Goal: Find specific page/section: Find specific page/section

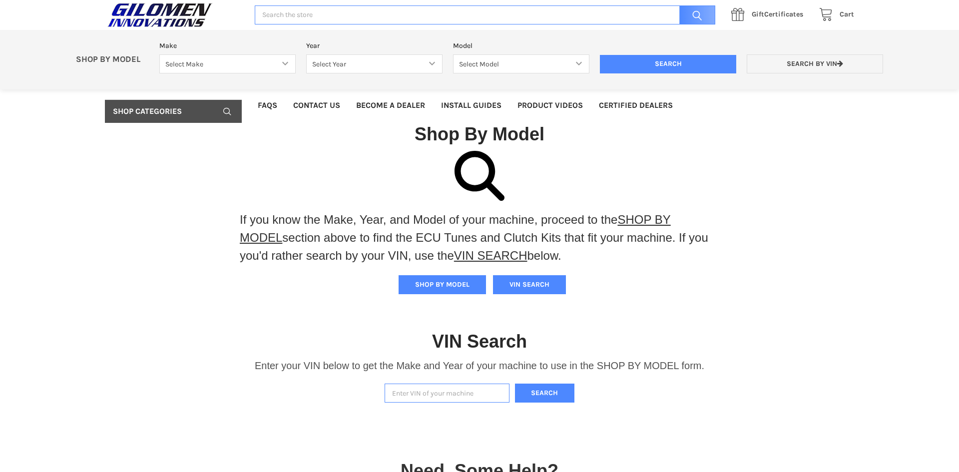
scroll to position [22, 0]
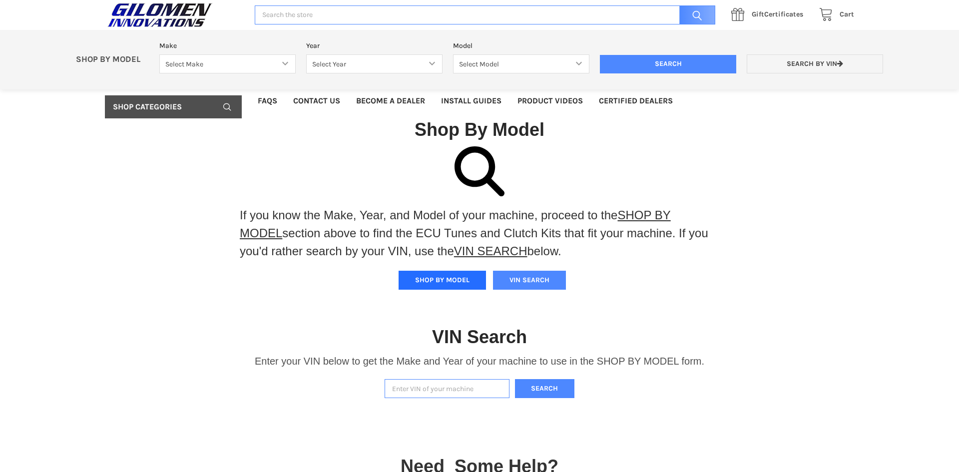
click at [449, 282] on button "SHOP BY MODEL" at bounding box center [442, 280] width 87 height 19
click at [285, 65] on select "Select Make Bobcat UTV Gravely UTV ACE 900 RANGER 570 Ranger 700 / 800 RANGER 9…" at bounding box center [227, 63] width 136 height 19
select select "330"
click at [159, 54] on select "Select Make Bobcat UTV Gravely UTV ACE 900 RANGER 570 Ranger 700 / 800 RANGER 9…" at bounding box center [227, 63] width 136 height 19
click at [430, 63] on select "Select Year [DATE] 2018 2019 2020 2021 2022 2023 2024 2025 2026" at bounding box center [374, 63] width 136 height 19
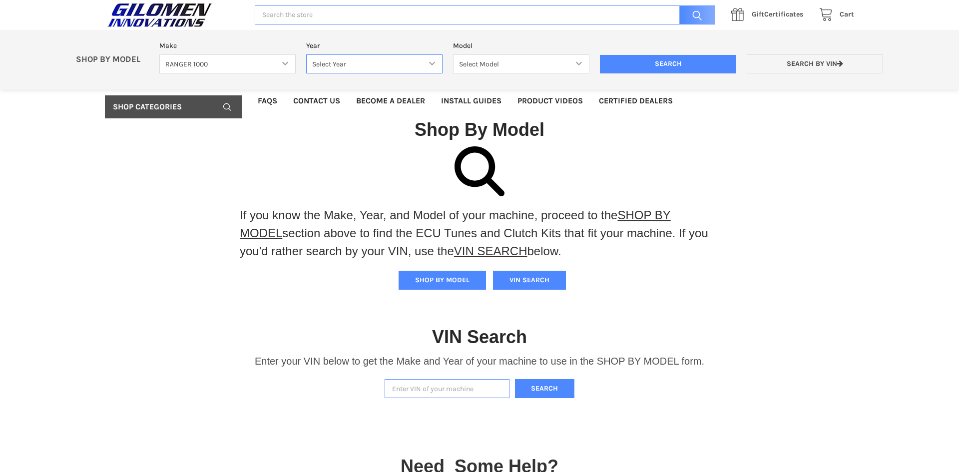
select select "363"
click at [306, 54] on select "Select Year [DATE] 2018 2019 2020 2021 2022 2023 2024 2025 2026" at bounding box center [374, 63] width 136 height 19
click at [579, 64] on select "Select Model Ranger 1000 Basic 61 HP Ranger 1000 Crew Basic 61 HP Ranger 1000 X…" at bounding box center [521, 63] width 136 height 19
select select "366"
click at [453, 54] on select "Select Model Ranger 1000 Basic 61 HP Ranger 1000 Crew Basic 61 HP Ranger 1000 X…" at bounding box center [521, 63] width 136 height 19
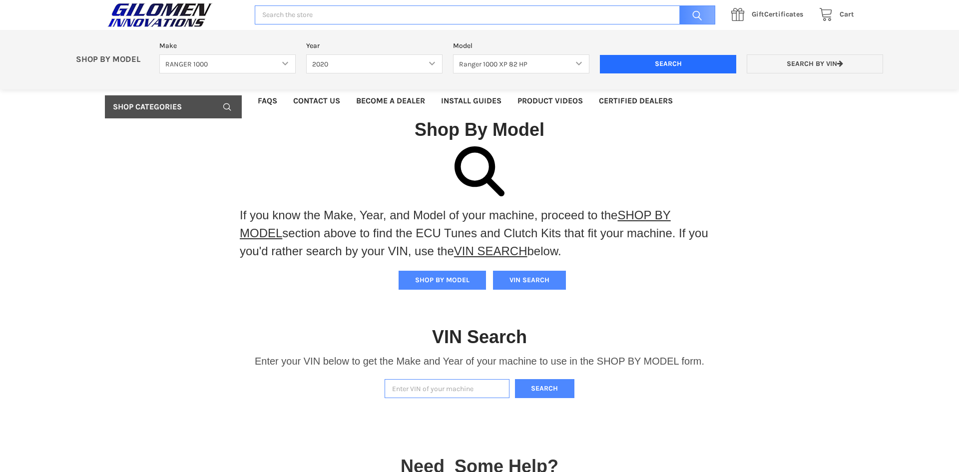
drag, startPoint x: 663, startPoint y: 60, endPoint x: 656, endPoint y: 60, distance: 6.5
click at [660, 60] on input "Search" at bounding box center [668, 64] width 136 height 19
